Goal: Find specific page/section: Find specific page/section

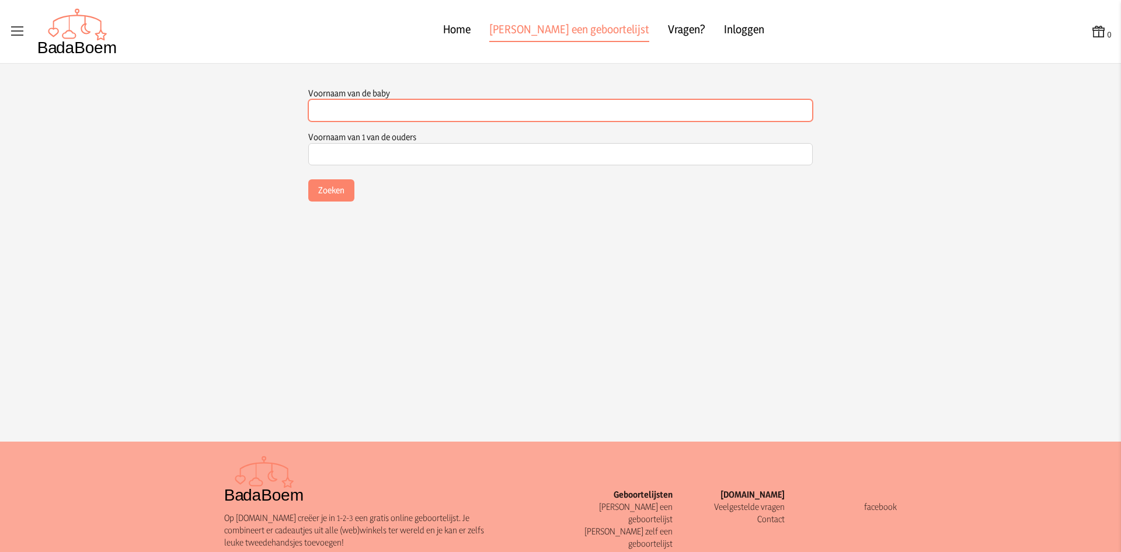
click at [364, 113] on input "Voornaam van de baby" at bounding box center [560, 110] width 504 height 22
type input "[PERSON_NAME]"
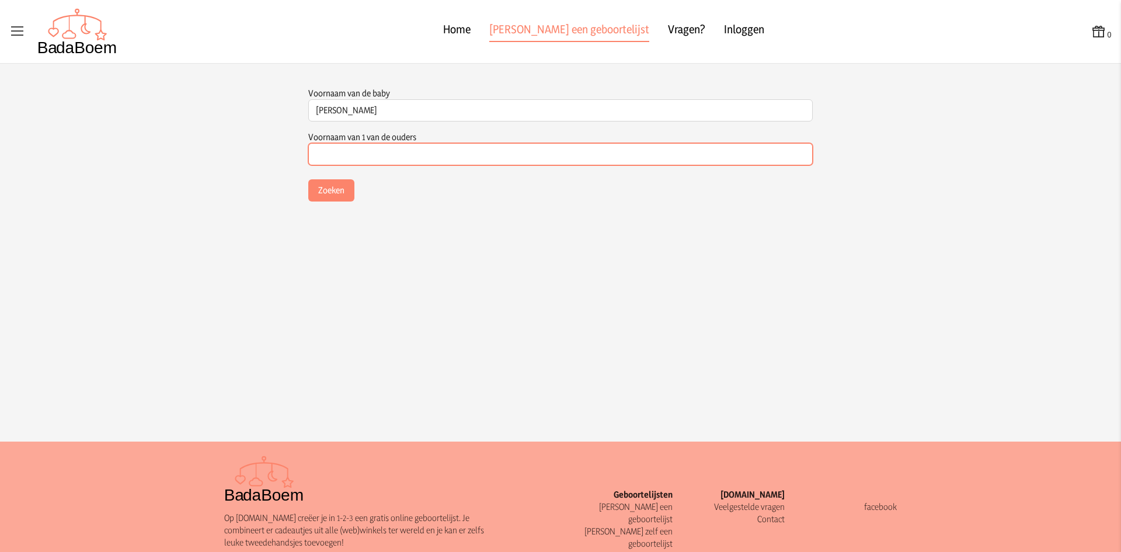
click at [336, 161] on input "Voornaam van 1 van de ouders" at bounding box center [560, 154] width 504 height 22
type input "[PERSON_NAME]"
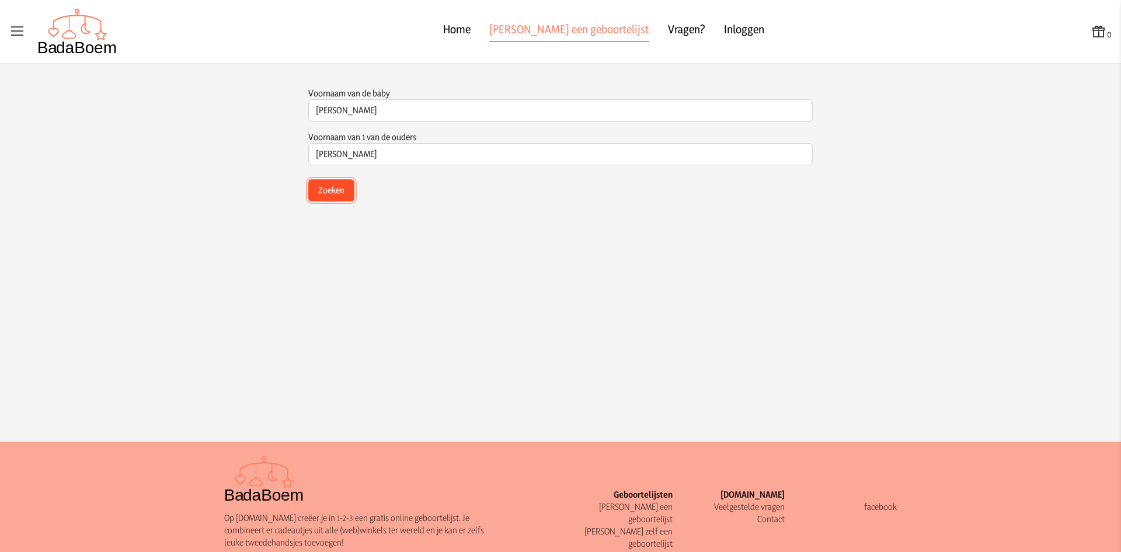
click at [330, 195] on button "Zoeken" at bounding box center [331, 190] width 46 height 22
click at [333, 217] on span "[PERSON_NAME]" at bounding box center [349, 221] width 63 height 11
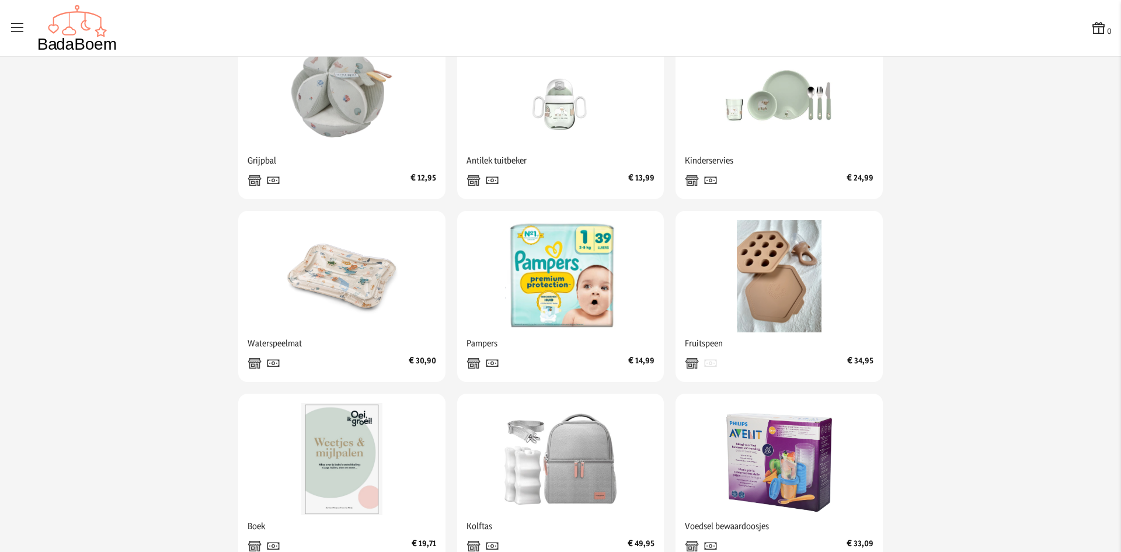
scroll to position [525, 0]
click at [766, 314] on img at bounding box center [779, 276] width 112 height 112
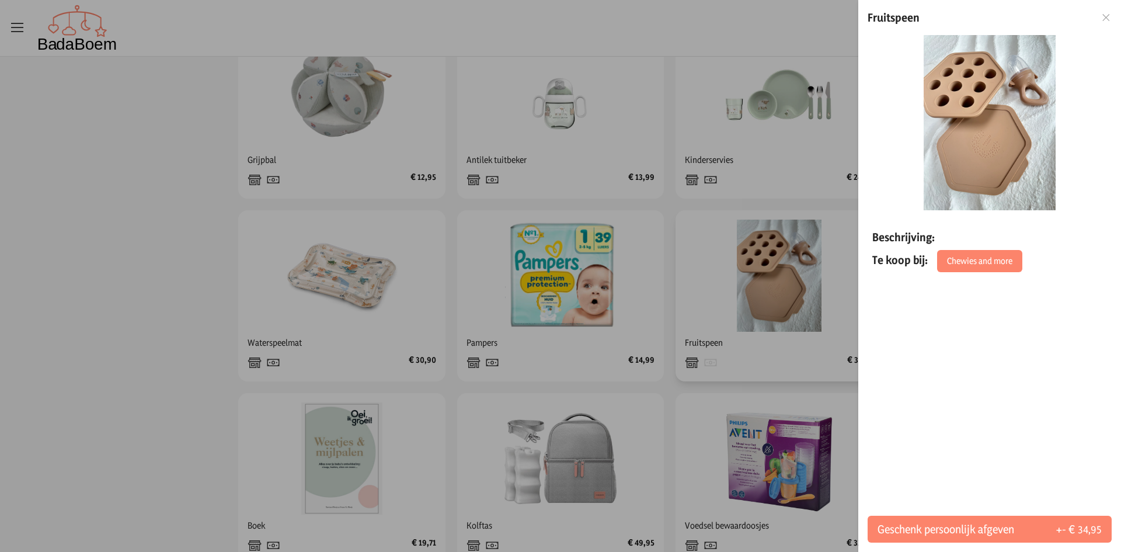
click at [766, 314] on div at bounding box center [560, 276] width 1121 height 552
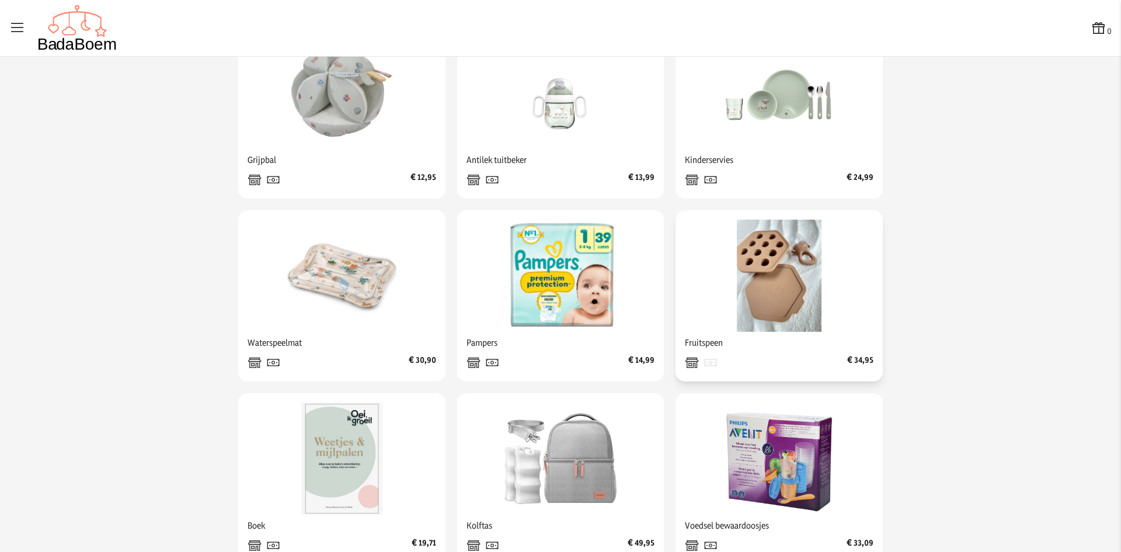
click at [766, 314] on img at bounding box center [779, 276] width 112 height 112
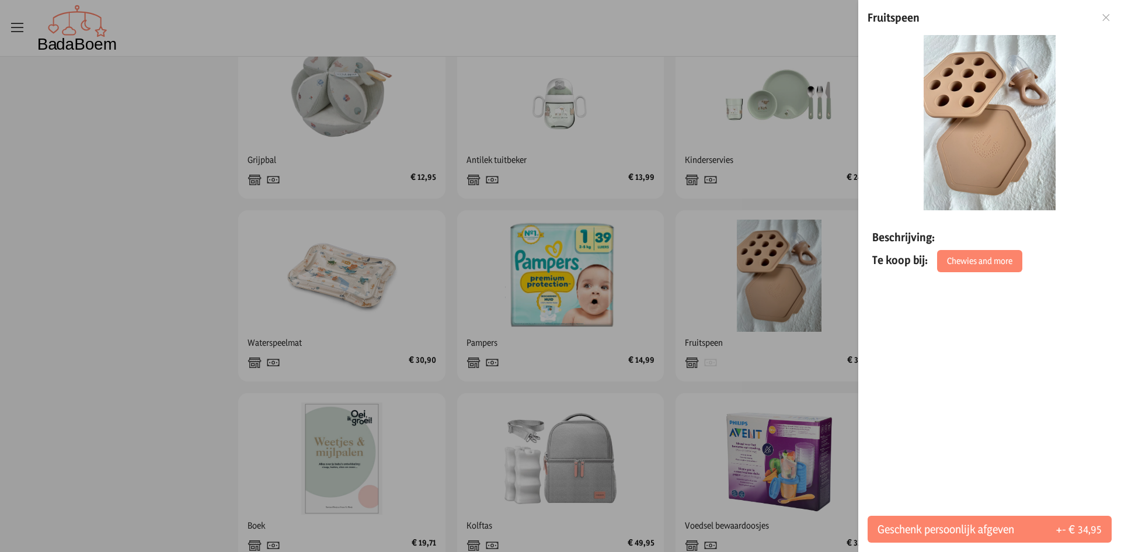
click at [1104, 17] on icon at bounding box center [1106, 17] width 11 height 8
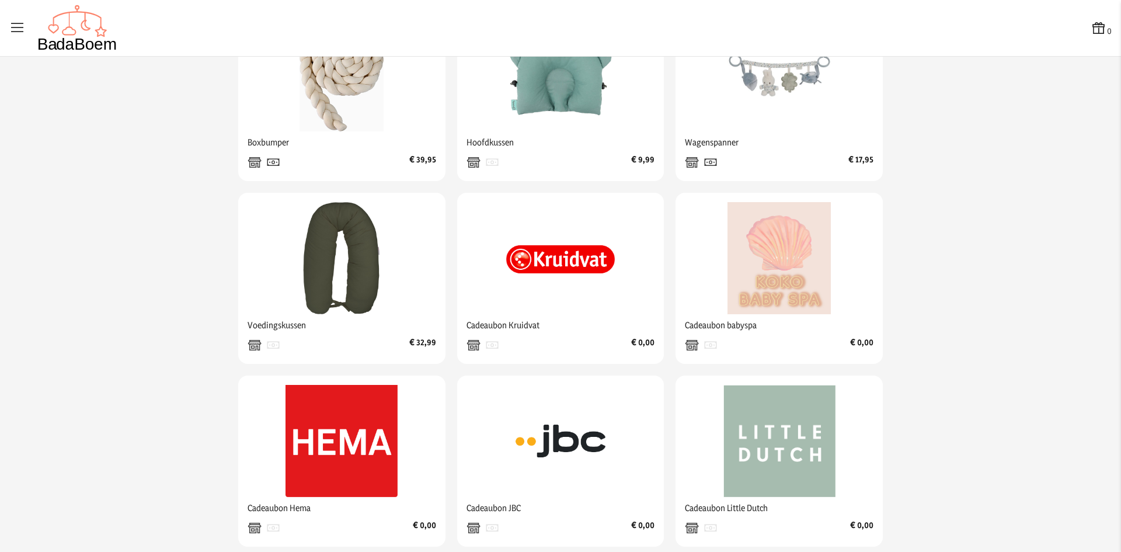
scroll to position [1263, 0]
